Goal: Task Accomplishment & Management: Manage account settings

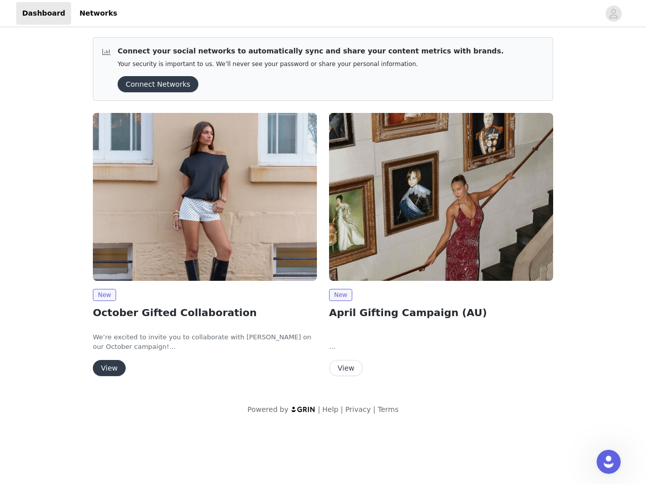
click at [323, 213] on div "New April Gifting Campaign (AU) In exchange for your amazing content, we are cu…" at bounding box center [441, 246] width 236 height 279
click at [323, 14] on div at bounding box center [361, 13] width 476 height 23
click at [613, 14] on icon "avatar" at bounding box center [613, 14] width 10 height 16
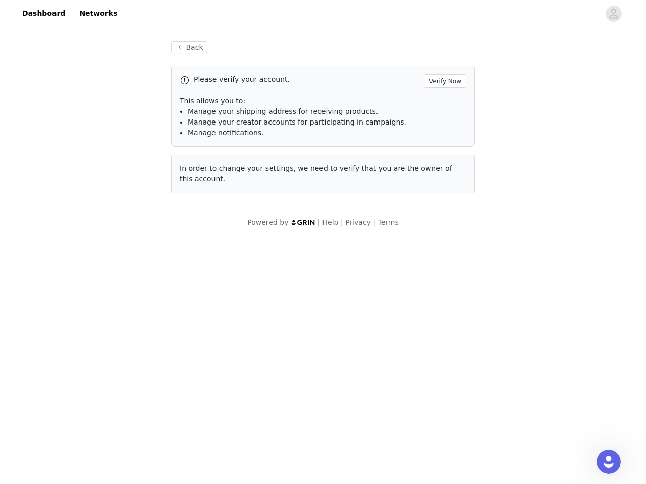
click at [154, 84] on div "Back Please verify your account. Verify Now This allows you to: Manage your shi…" at bounding box center [323, 134] width 646 height 211
click at [205, 197] on div "Back Please verify your account. Verify Now This allows you to: Manage your shi…" at bounding box center [323, 123] width 328 height 188
click at [104, 295] on body "Dashboard Networks Back Please verify your account. Verify Now This allows you …" at bounding box center [323, 242] width 646 height 484
click at [108, 368] on body "Dashboard Networks Back Please verify your account. Verify Now This allows you …" at bounding box center [323, 242] width 646 height 484
click at [441, 197] on div "Back Please verify your account. Verify Now This allows you to: Manage your shi…" at bounding box center [323, 123] width 328 height 188
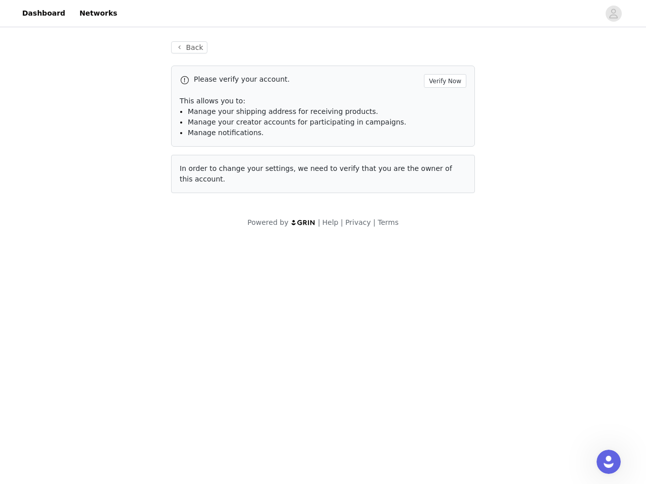
click at [340, 295] on body "Dashboard Networks Back Please verify your account. Verify Now This allows you …" at bounding box center [323, 242] width 646 height 484
